Goal: Task Accomplishment & Management: Manage account settings

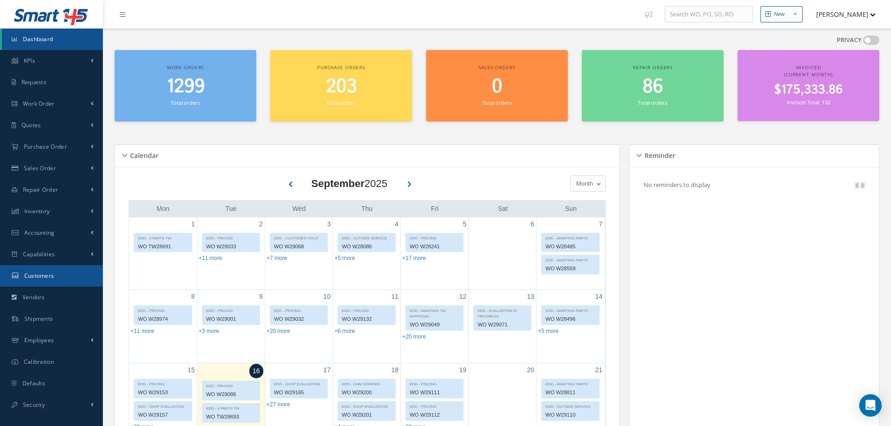
click at [65, 280] on link "Customers" at bounding box center [51, 276] width 103 height 22
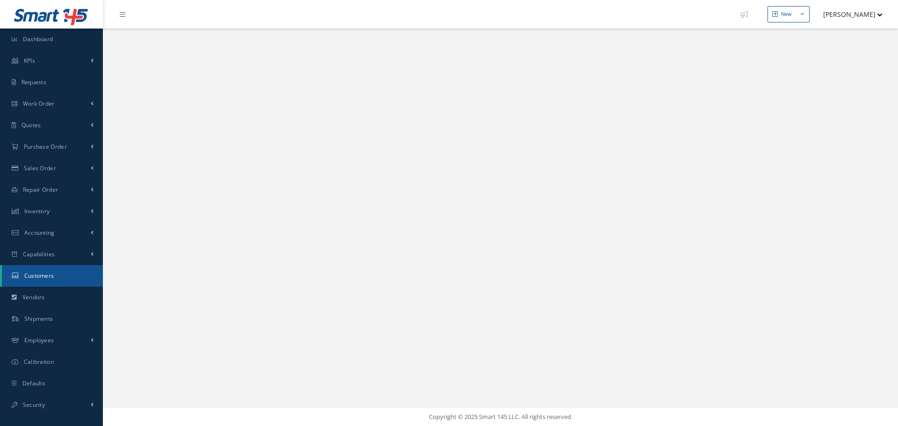
select select "25"
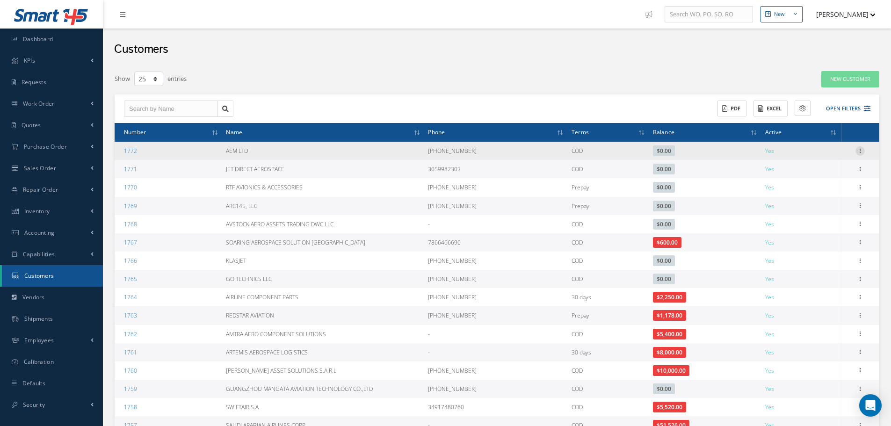
click at [858, 152] on icon at bounding box center [859, 149] width 9 height 7
click at [827, 168] on link "Edit" at bounding box center [817, 169] width 74 height 12
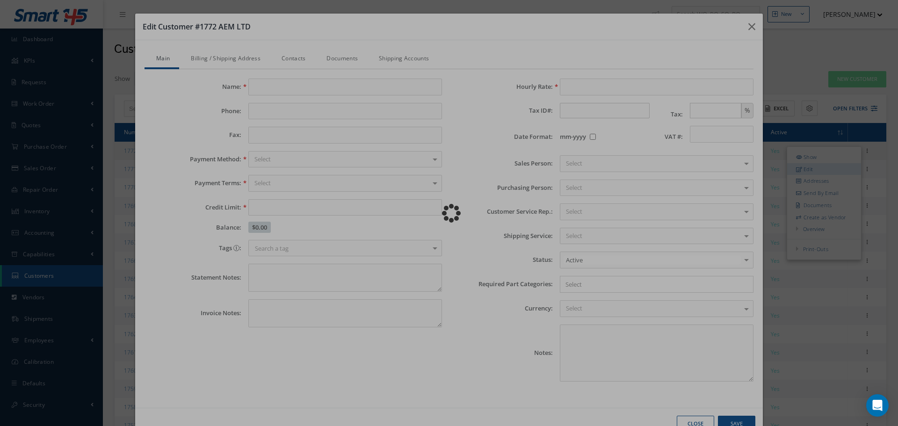
type input "AEM LTD"
type input "+44 1279 680030"
type input "0.00"
type input "100.00"
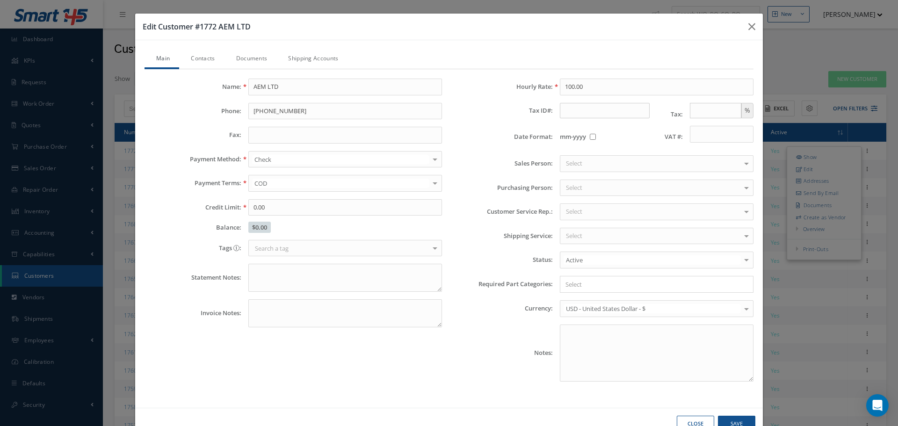
click at [824, 100] on div "Edit Customer #1772 AEM LTD Main Contacts Documents Shipping Accounts Name: AEM…" at bounding box center [449, 213] width 898 height 426
type input "0"
type input "100"
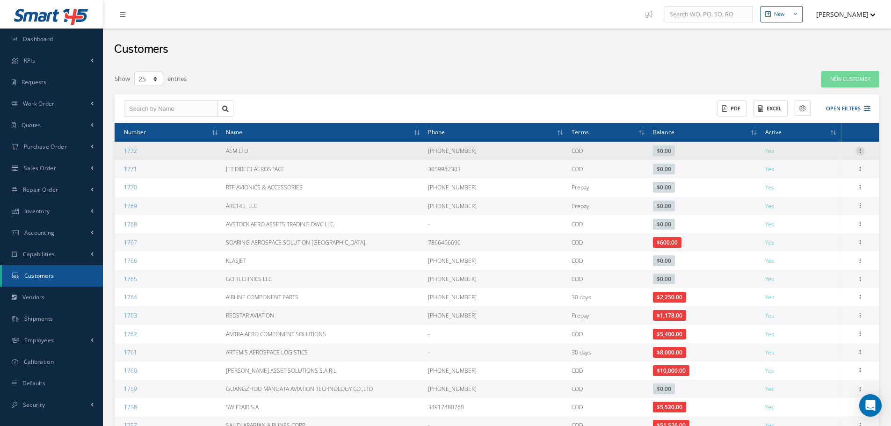
click at [860, 151] on icon at bounding box center [859, 149] width 9 height 7
click at [849, 157] on link "Show" at bounding box center [817, 157] width 74 height 12
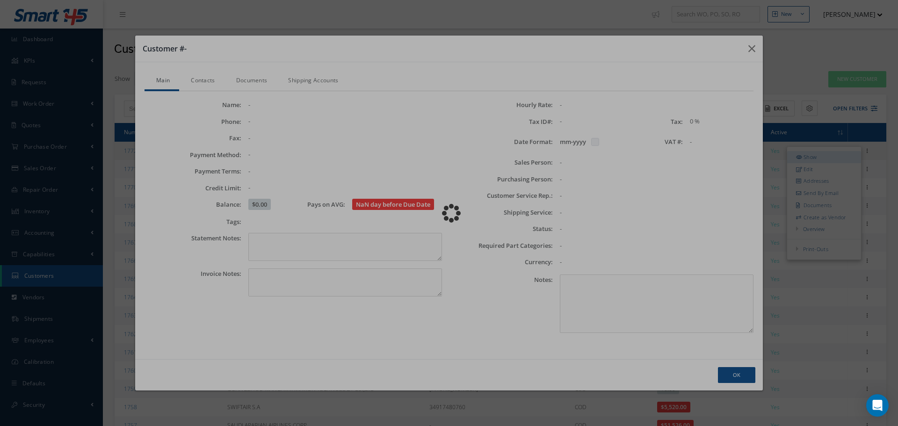
checkbox input "false"
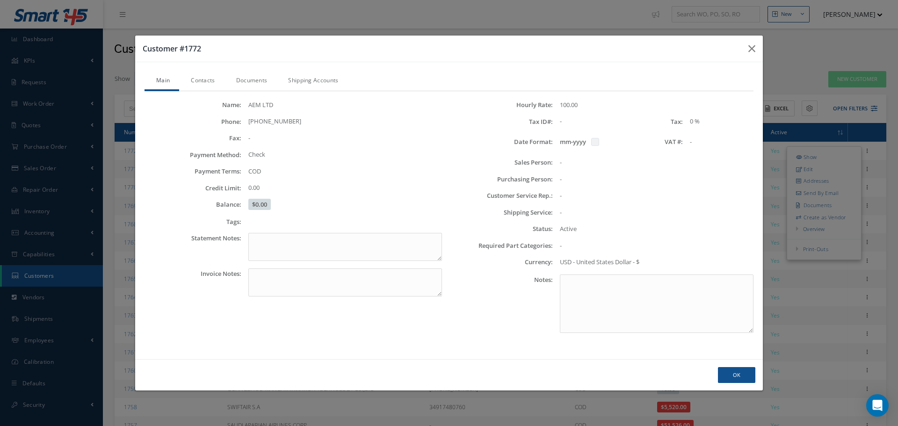
click at [834, 123] on div "Customer #1772 Main Contacts Documents Shipping Accounts Name: AEM LTD Phone: +…" at bounding box center [449, 213] width 898 height 426
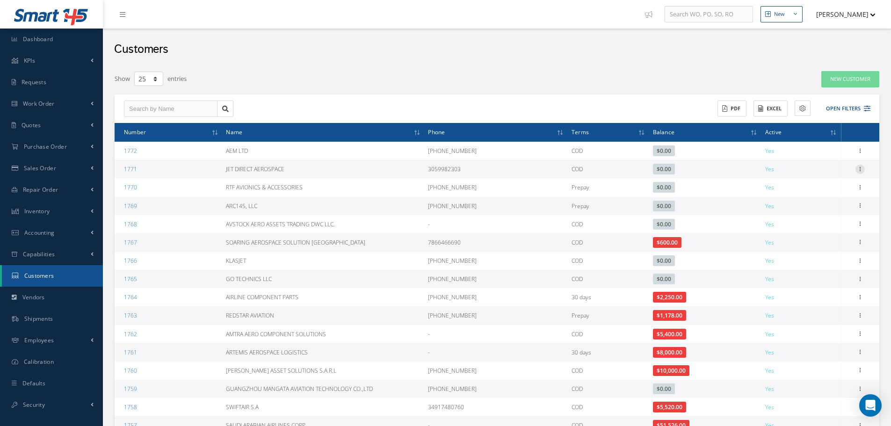
click at [859, 166] on icon at bounding box center [859, 168] width 9 height 7
click at [817, 176] on link "Show" at bounding box center [817, 175] width 74 height 12
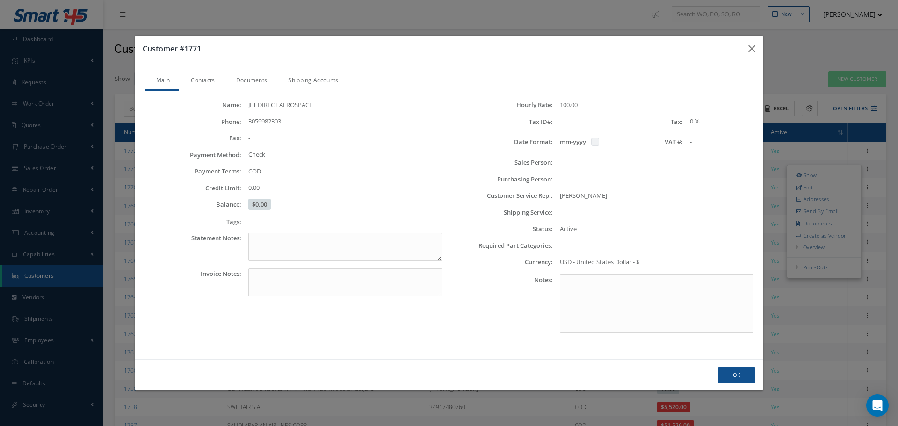
click at [851, 111] on div "Customer #1771 Main Contacts Documents Shipping Accounts Name: JET DIRECT AEROS…" at bounding box center [449, 213] width 898 height 426
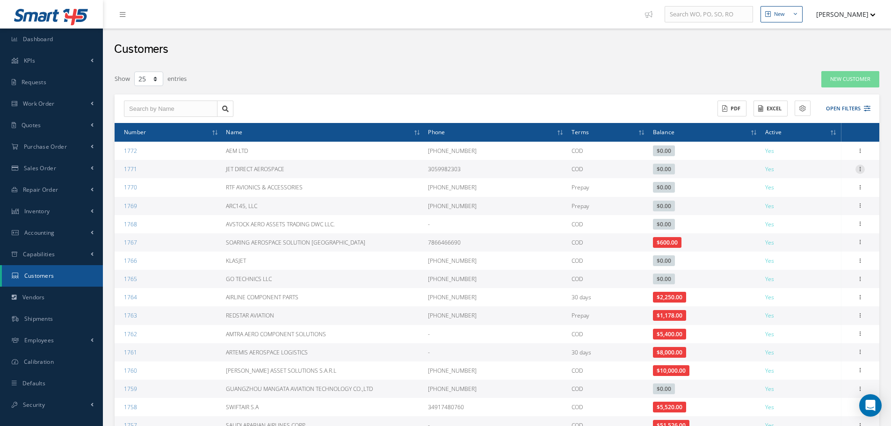
click at [857, 168] on icon at bounding box center [859, 168] width 9 height 7
click at [830, 191] on link "Edit" at bounding box center [817, 187] width 74 height 12
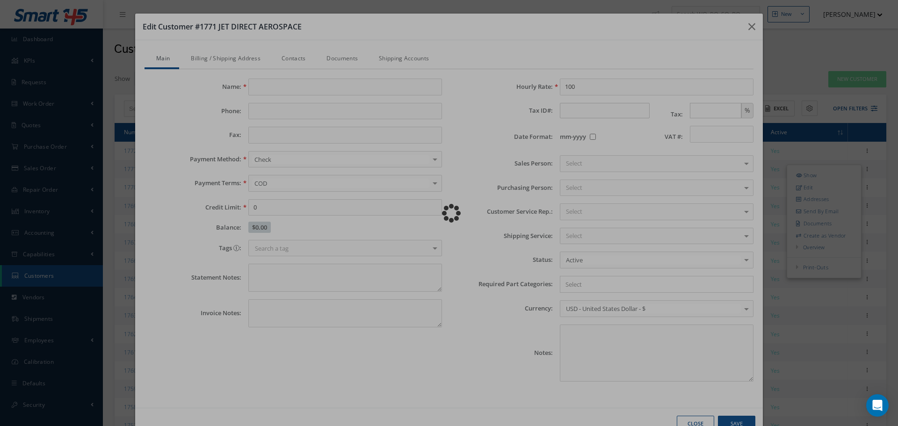
type input "JET DIRECT AEROSPACE"
type input "3059982303"
type input "0.00"
type input "100.00"
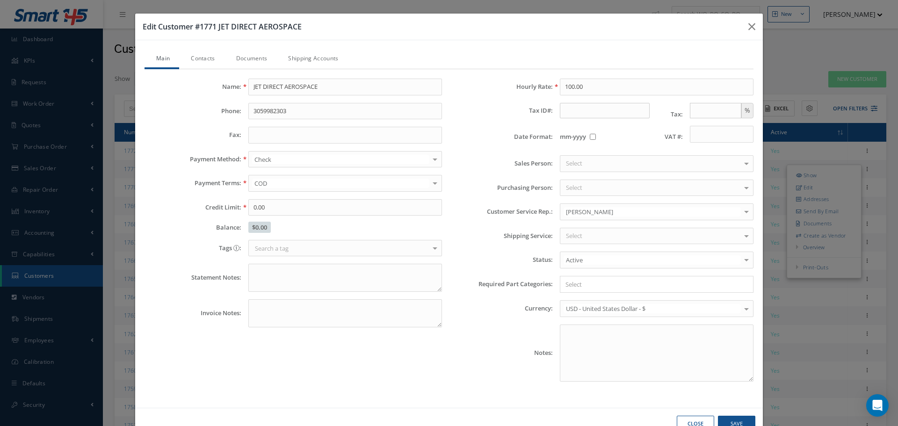
click at [814, 52] on div "Edit Customer #1771 JET DIRECT AEROSPACE Main Contacts Documents Shipping Accou…" at bounding box center [449, 213] width 898 height 426
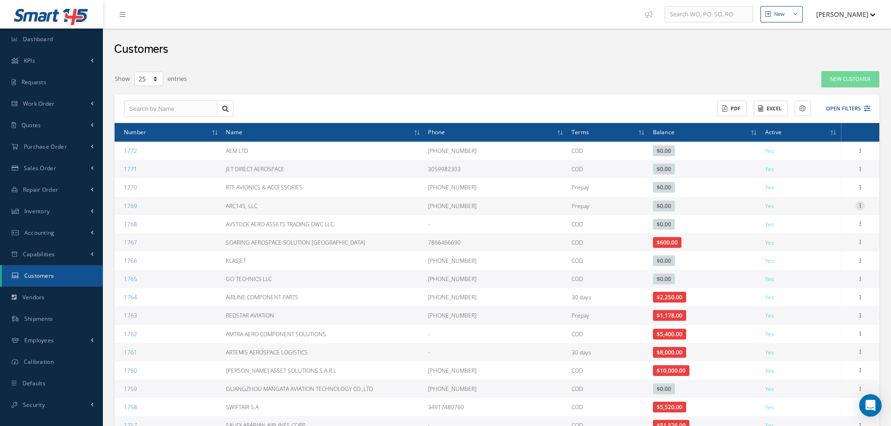
click at [861, 205] on icon at bounding box center [859, 204] width 9 height 7
click at [870, 17] on button "[PERSON_NAME]" at bounding box center [841, 14] width 68 height 18
click at [845, 90] on link "Impersonate User" at bounding box center [838, 95] width 75 height 16
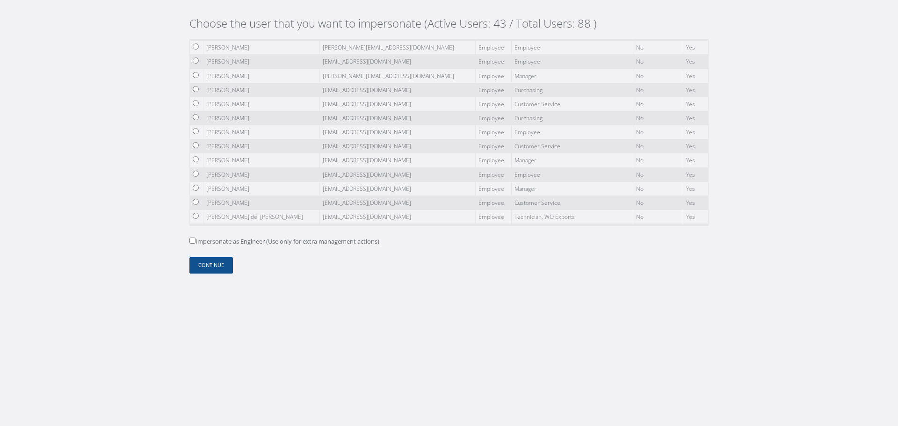
scroll to position [449, 0]
click at [195, 132] on input "radio" at bounding box center [196, 131] width 6 height 6
radio input "true"
click at [208, 266] on button "Continue" at bounding box center [210, 265] width 43 height 16
